Goal: Find specific page/section: Find specific page/section

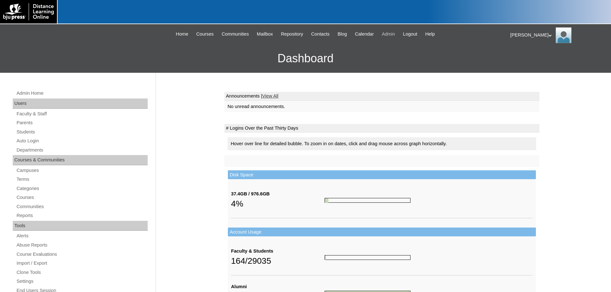
click at [390, 34] on span "Admin" at bounding box center [388, 34] width 13 height 7
click at [23, 181] on link "Terms" at bounding box center [82, 180] width 132 height 8
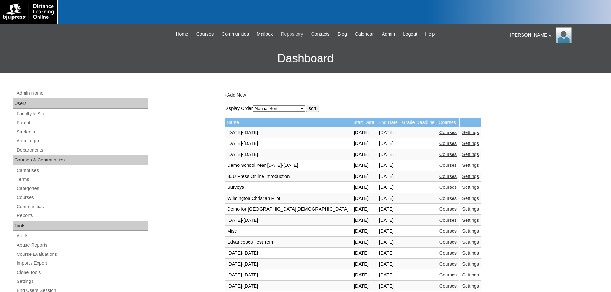
click at [290, 31] on span "Repository" at bounding box center [292, 34] width 22 height 7
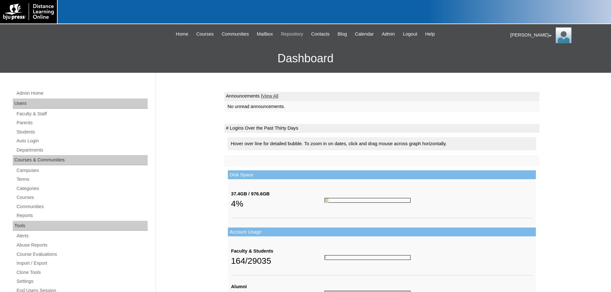
click at [288, 34] on span "Repository" at bounding box center [292, 34] width 22 height 7
